Goal: Task Accomplishment & Management: Complete application form

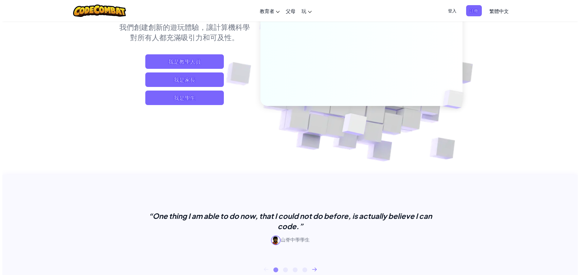
scroll to position [90, 0]
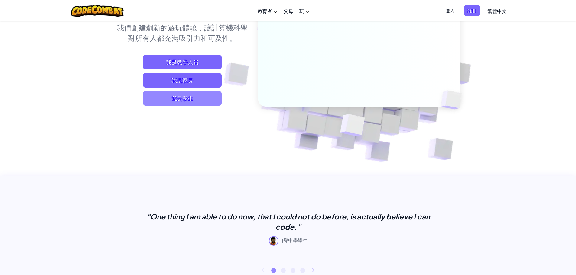
click at [190, 100] on span "我是學生" at bounding box center [182, 98] width 79 height 15
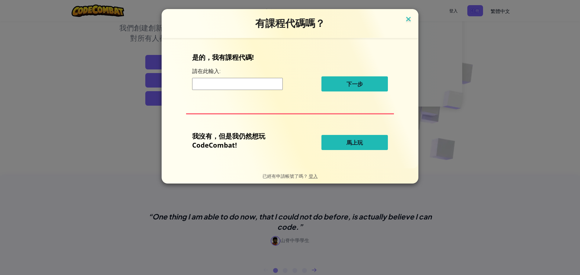
click at [405, 16] on img at bounding box center [409, 19] width 8 height 9
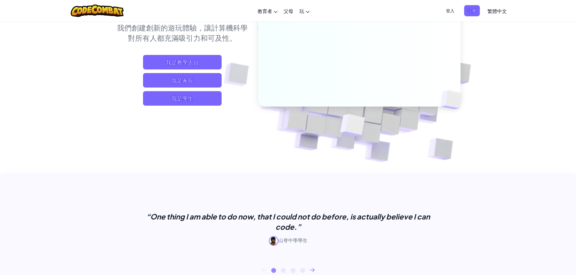
click at [446, 7] on span "登入" at bounding box center [450, 10] width 16 height 11
